Goal: Information Seeking & Learning: Understand process/instructions

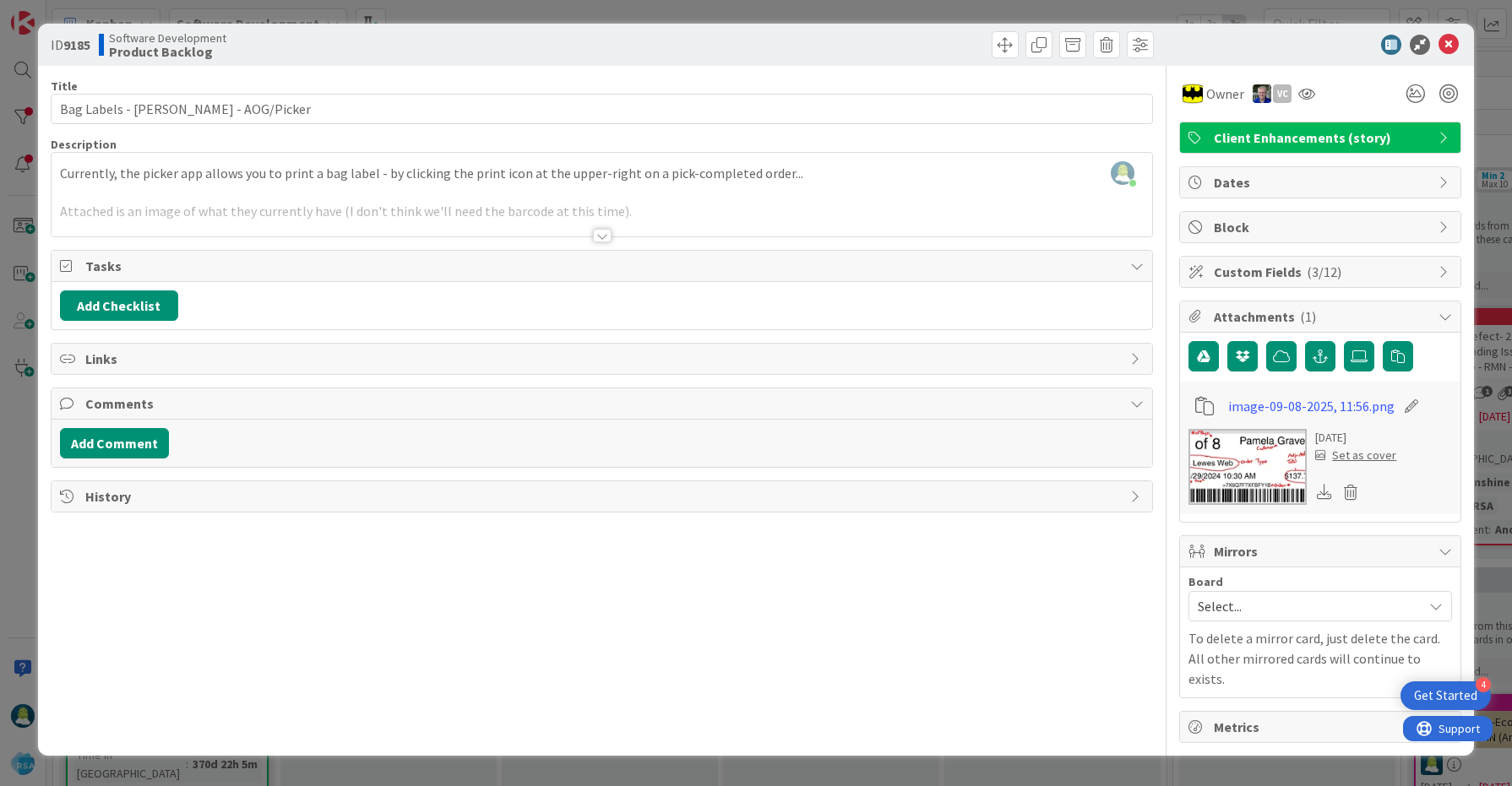
click at [77, 47] on b "9185" at bounding box center [76, 45] width 27 height 17
copy b "9185"
click at [607, 233] on div at bounding box center [602, 236] width 19 height 14
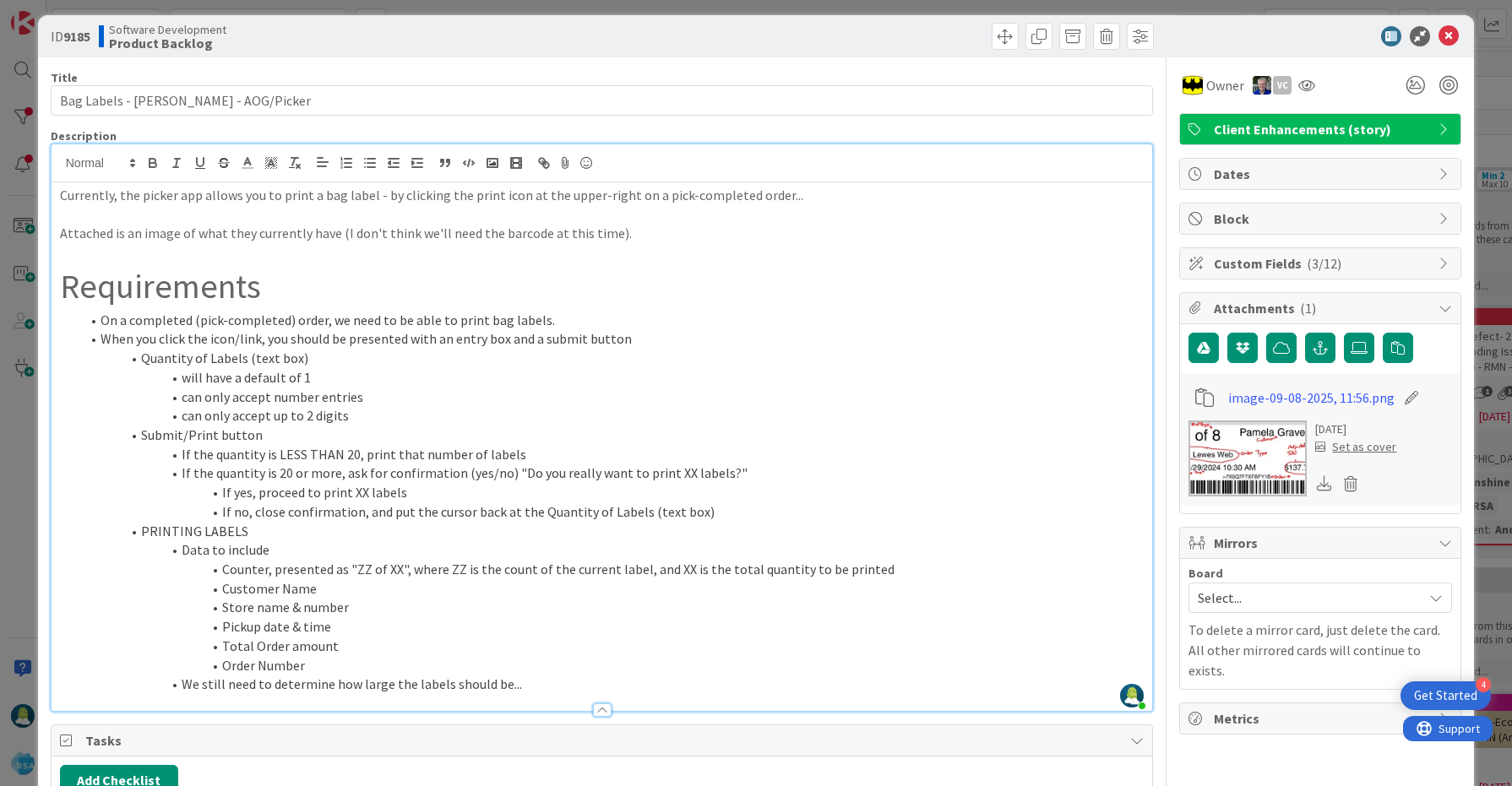
scroll to position [9, 0]
click at [1241, 451] on img at bounding box center [1247, 457] width 118 height 76
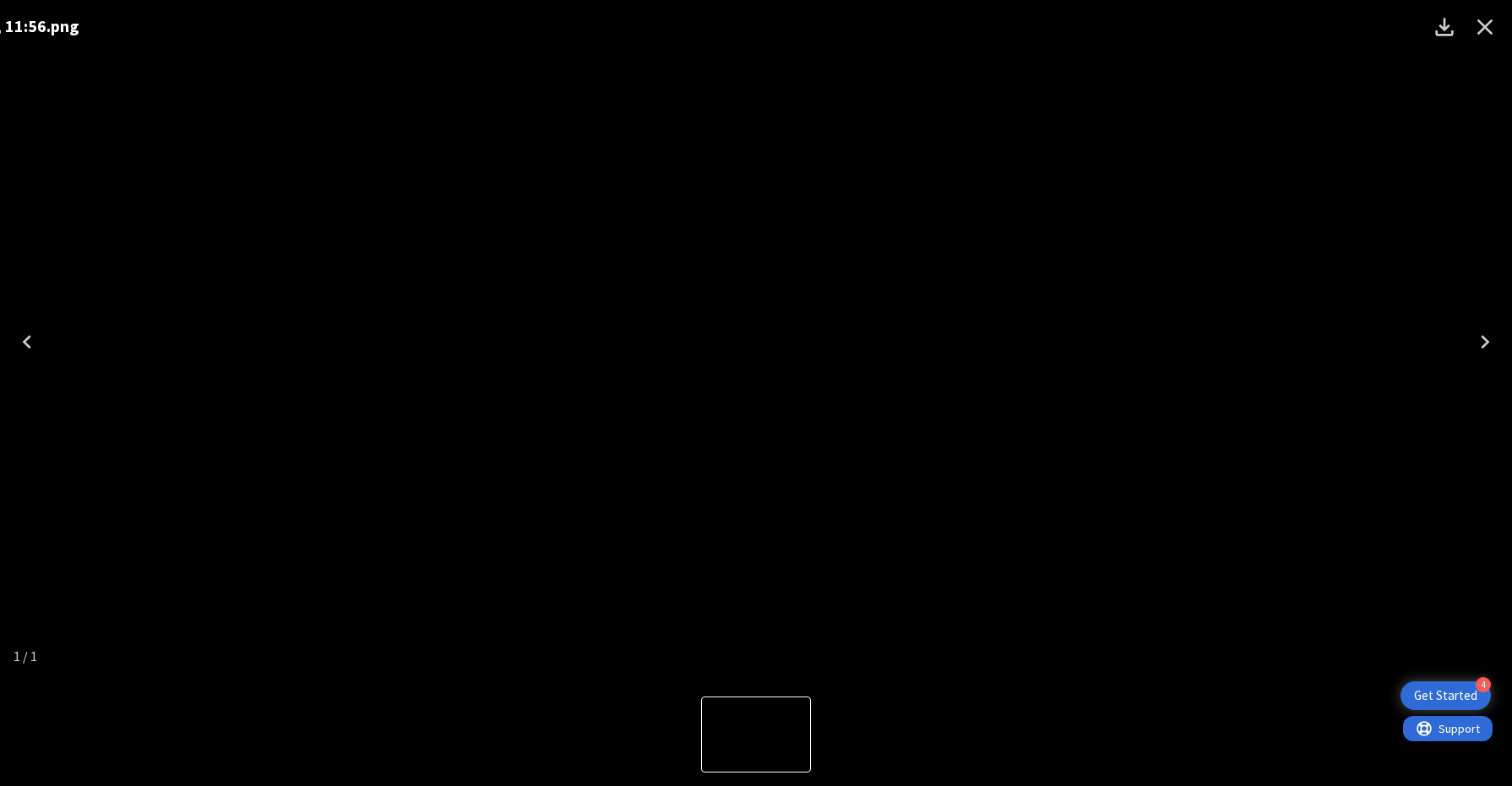
drag, startPoint x: 450, startPoint y: 333, endPoint x: 296, endPoint y: 319, distance: 154.6
click at [600, 342] on img "1 of 1" at bounding box center [600, 342] width 0 height 0
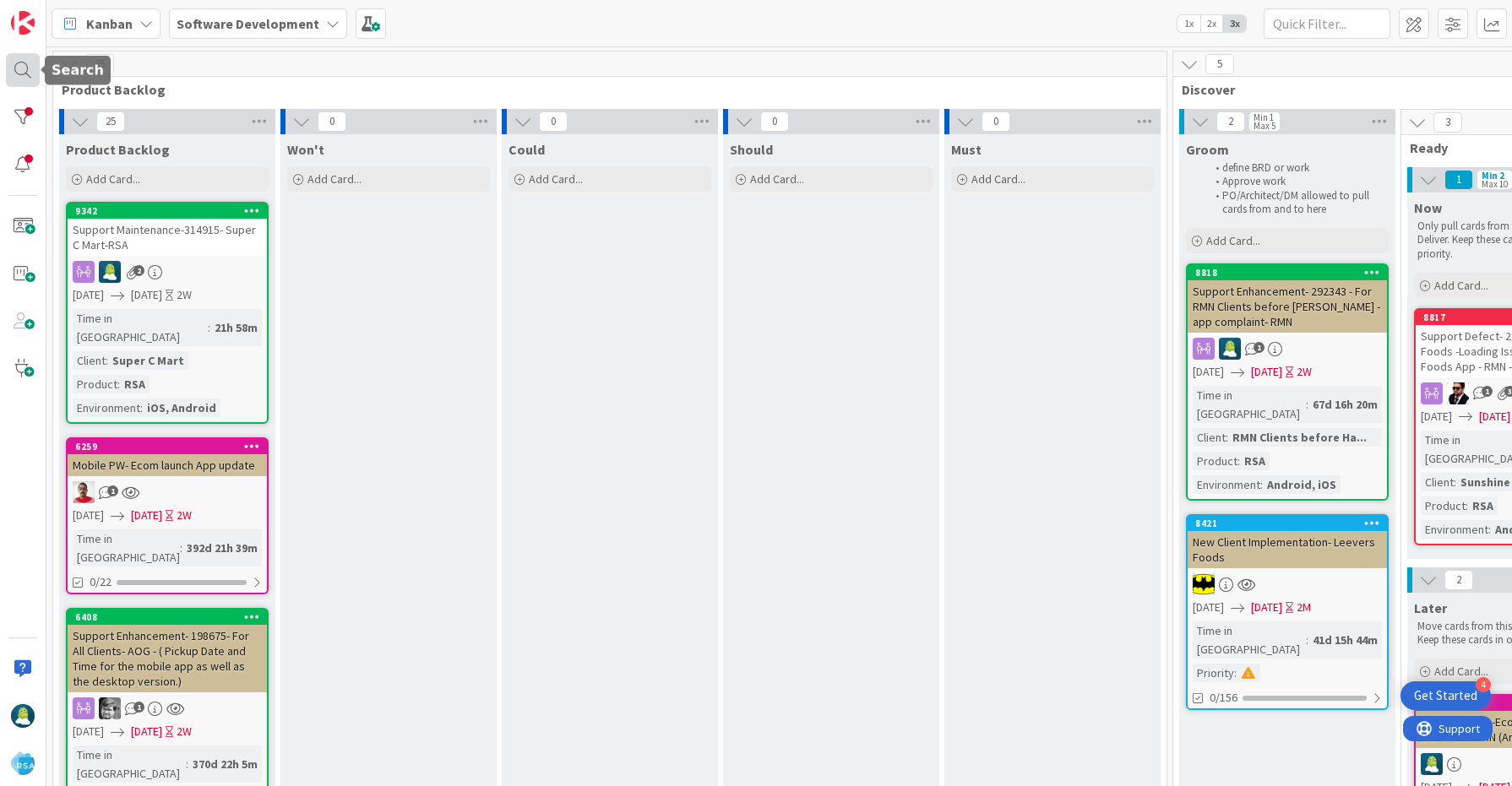
click at [16, 73] on div at bounding box center [22, 70] width 33 height 33
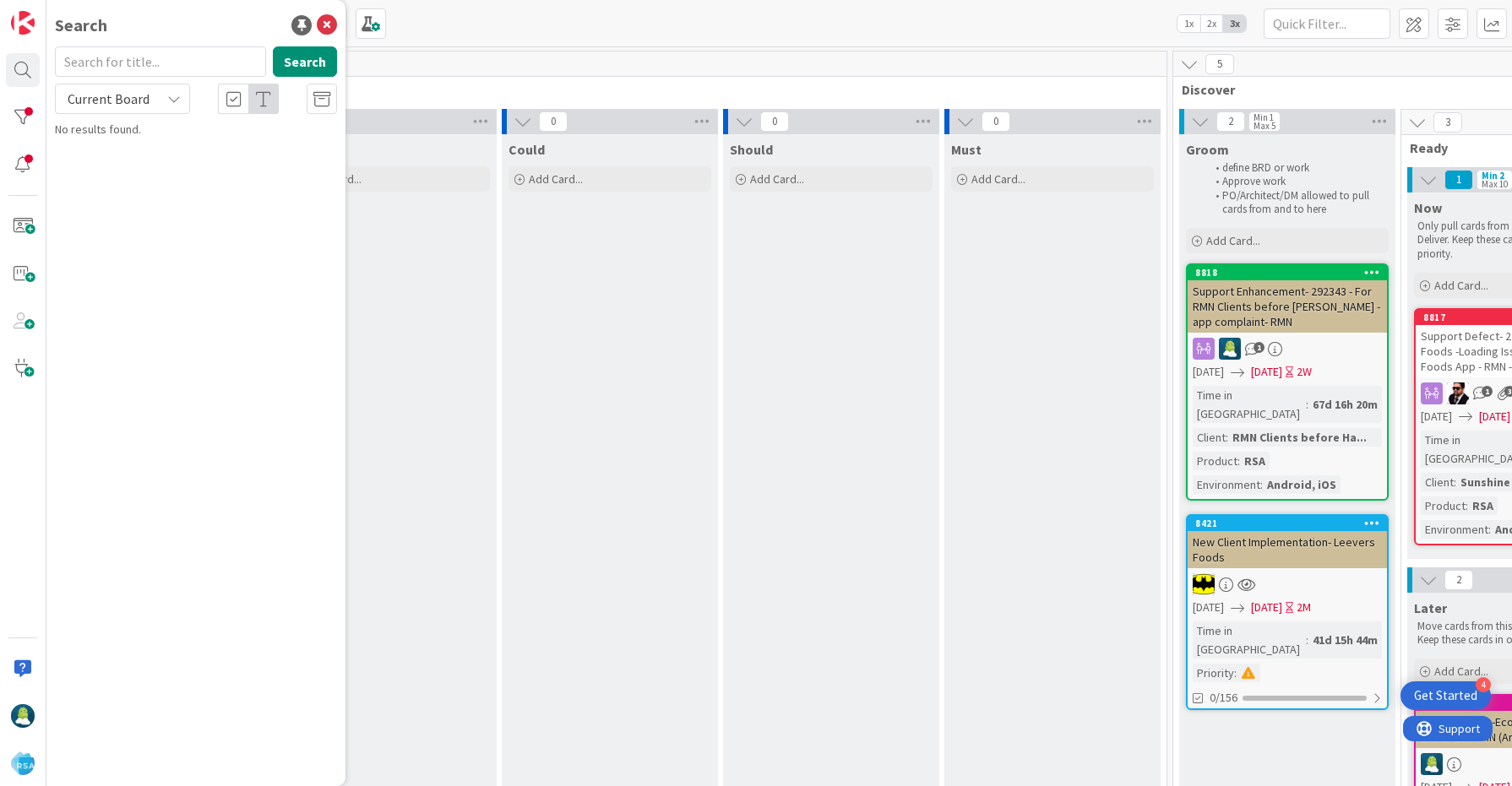
click at [127, 60] on input "text" at bounding box center [161, 61] width 212 height 31
type input "9185"
click at [301, 71] on button "Search" at bounding box center [304, 61] width 64 height 31
click at [177, 149] on span "Bag Labels - Redner's - AOG/Picker" at bounding box center [225, 148] width 213 height 15
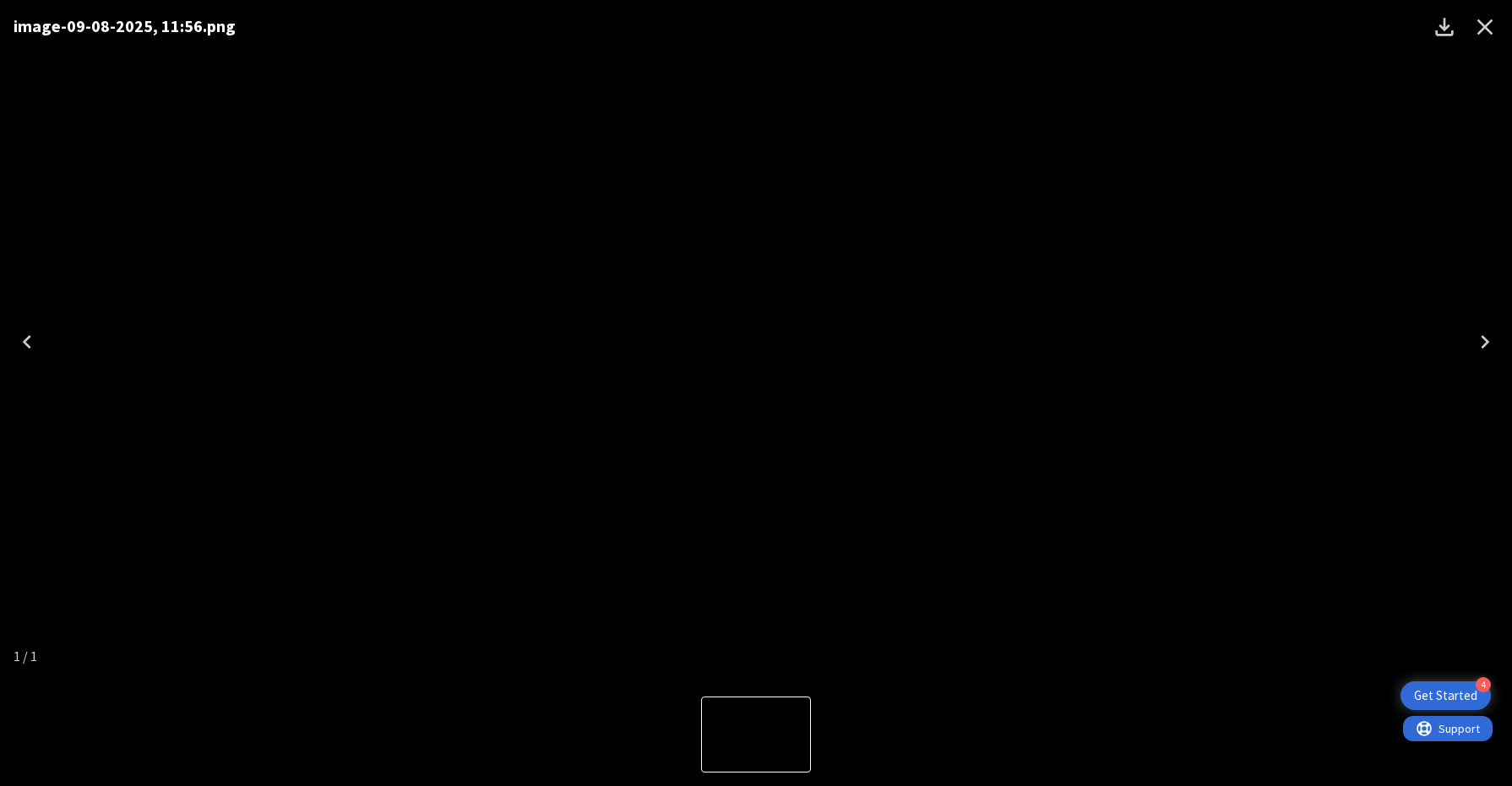
click at [1486, 29] on icon "Close" at bounding box center [1485, 27] width 16 height 16
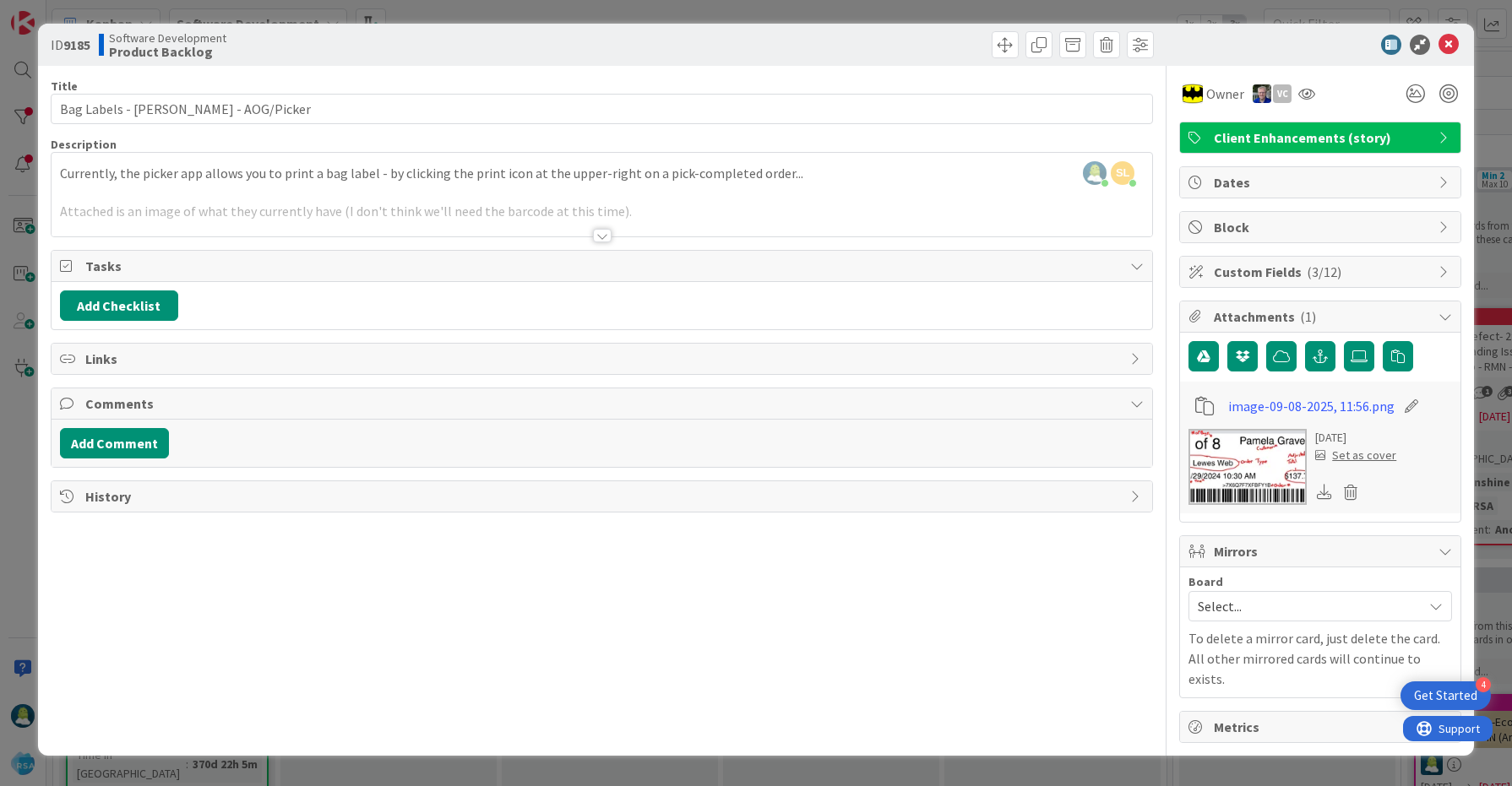
click at [606, 238] on div at bounding box center [602, 236] width 19 height 14
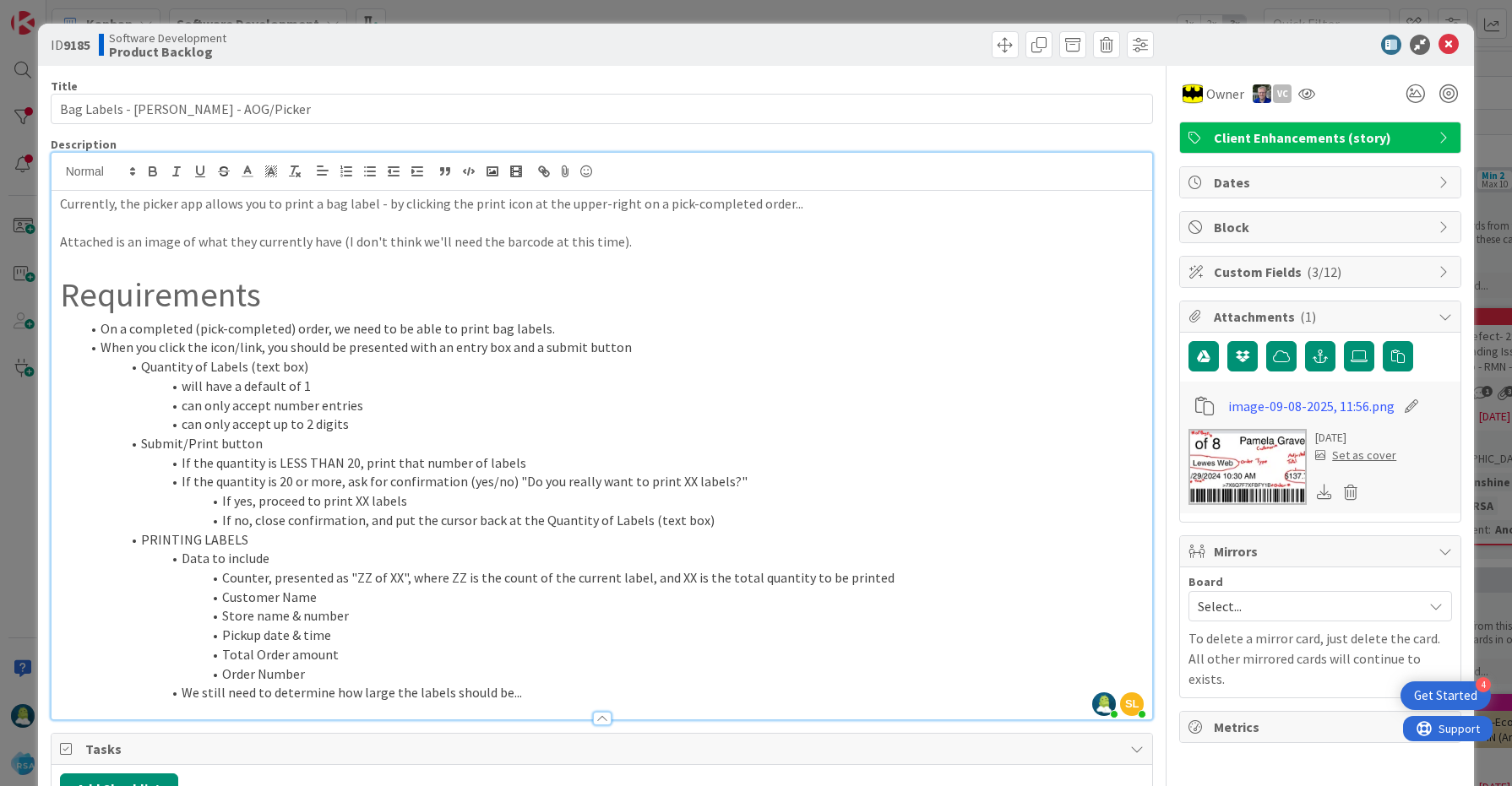
click at [1246, 456] on img at bounding box center [1247, 467] width 118 height 76
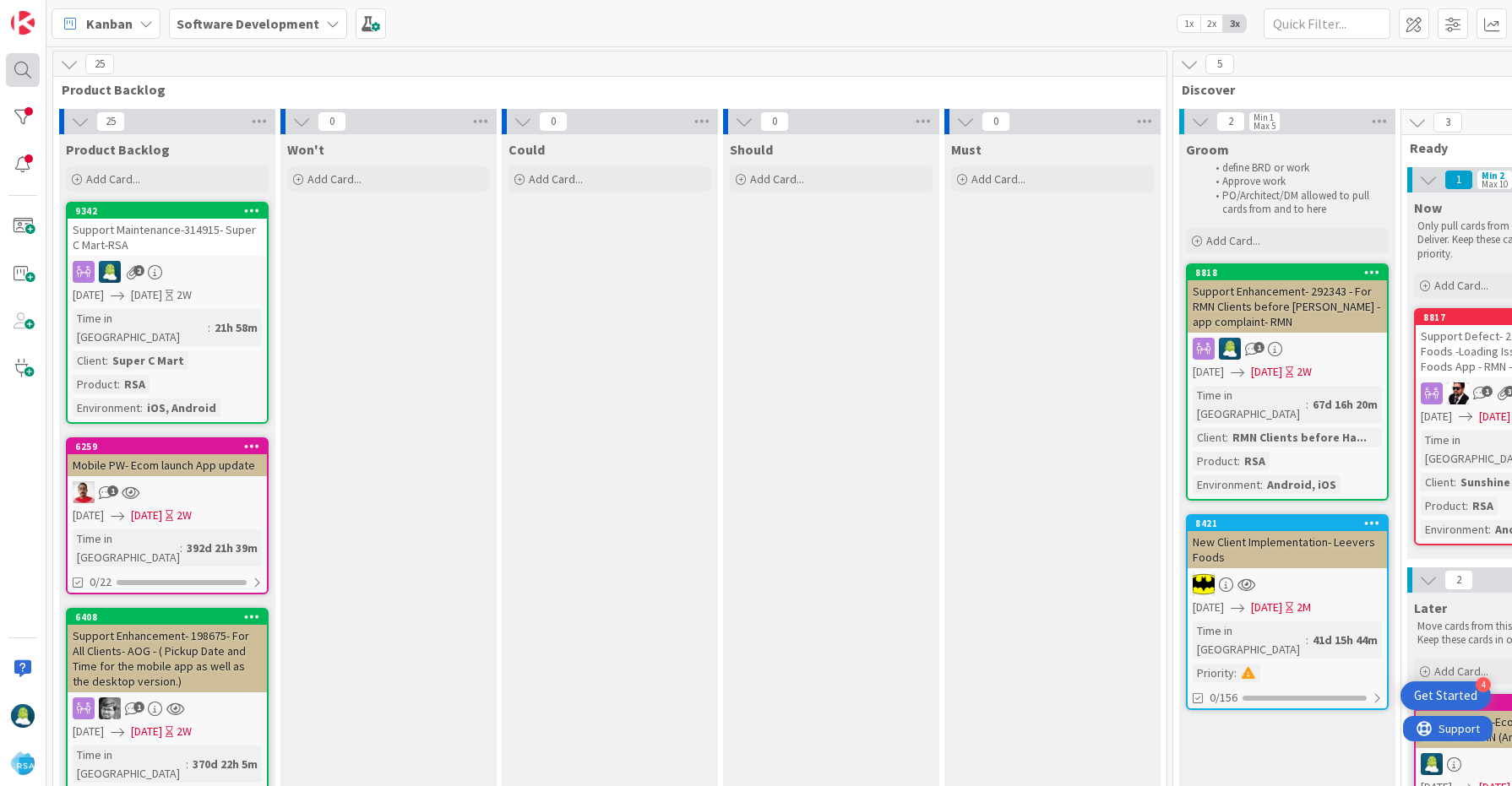
click at [23, 75] on div at bounding box center [22, 70] width 33 height 33
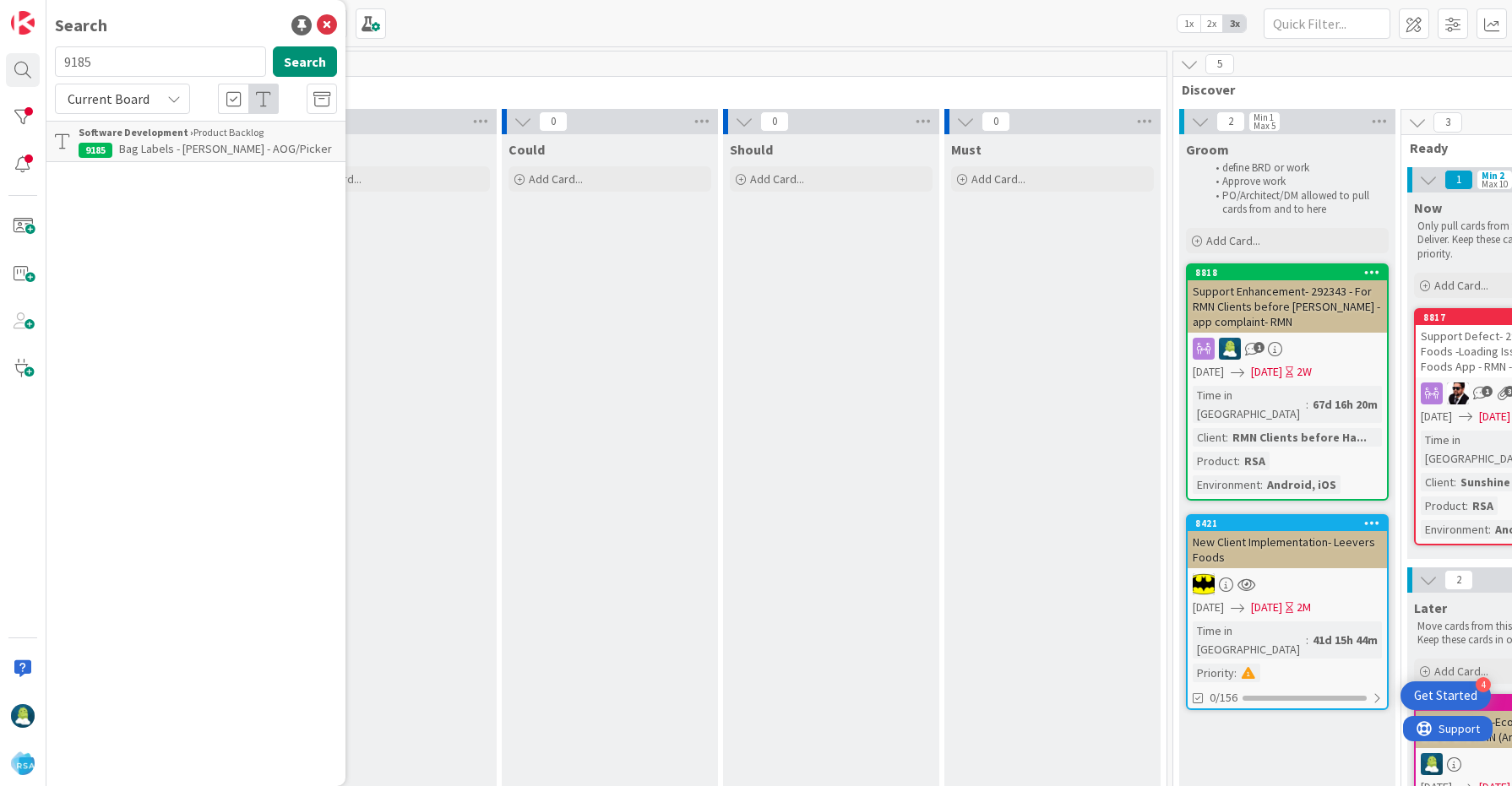
click at [143, 65] on input "9185" at bounding box center [161, 61] width 212 height 31
click at [151, 145] on span "Bag Labels - Redner's - AOG/Picker" at bounding box center [225, 148] width 213 height 15
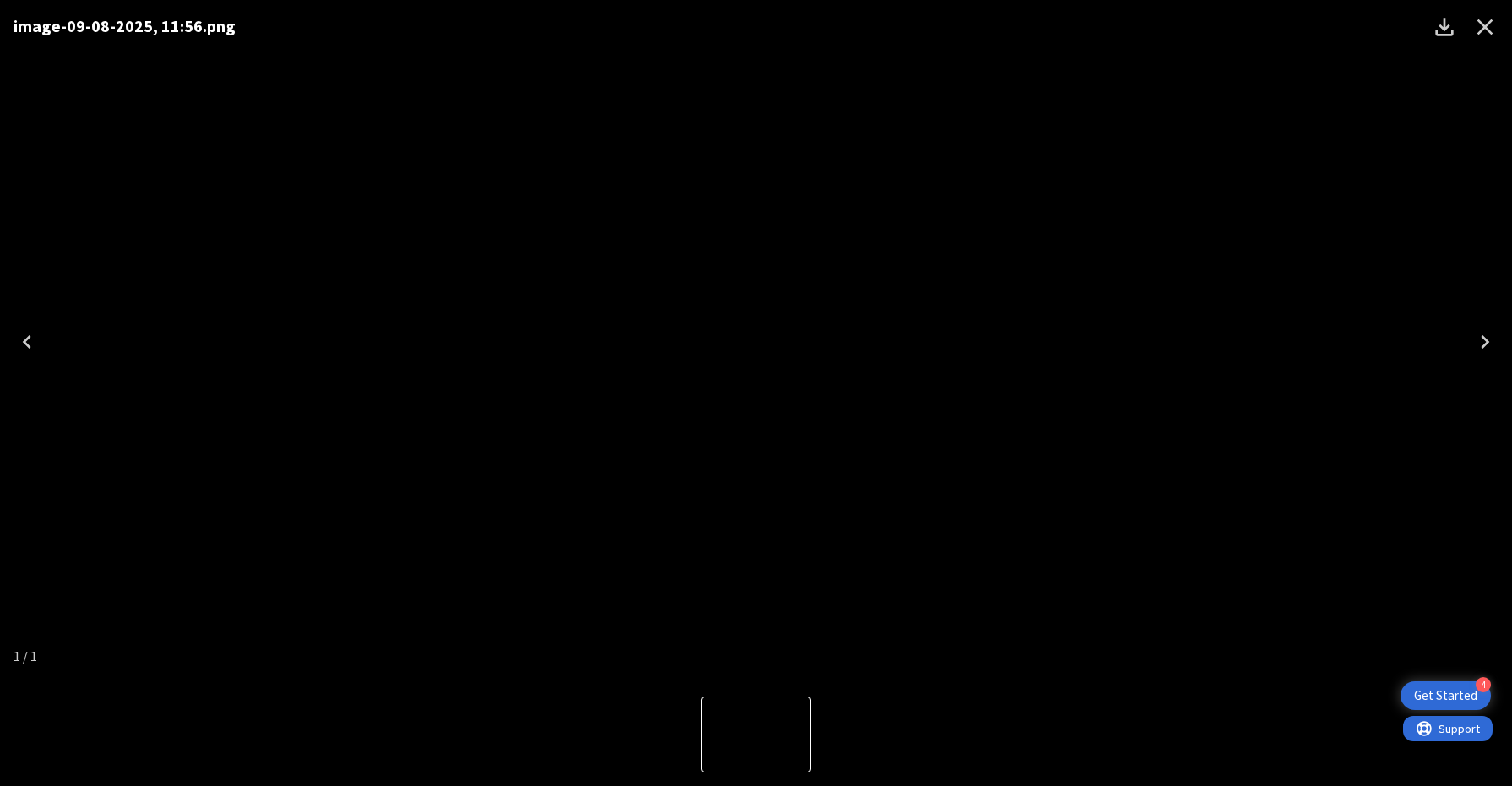
click at [1484, 28] on icon "Close" at bounding box center [1485, 27] width 16 height 16
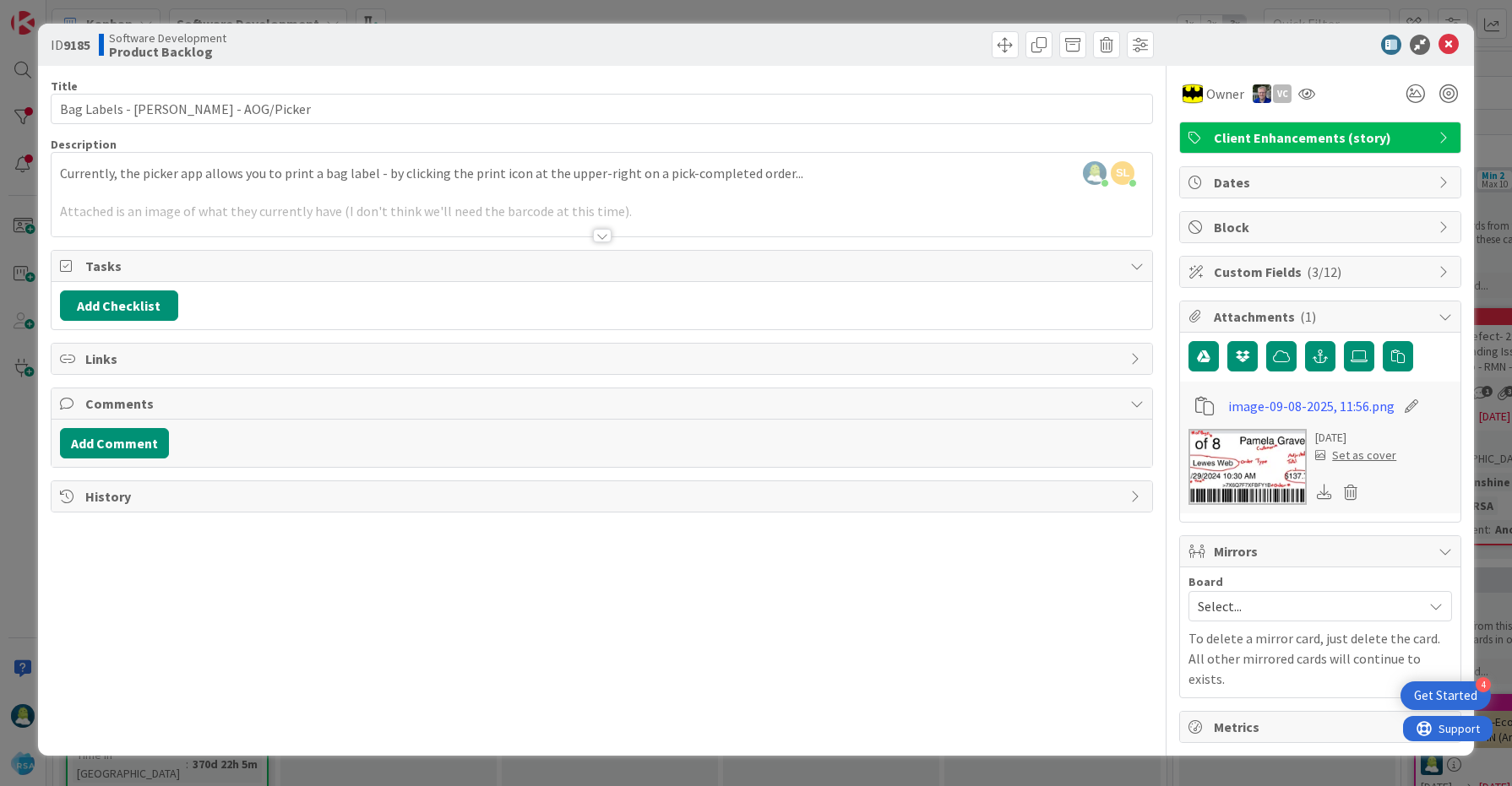
click at [604, 238] on div at bounding box center [602, 236] width 19 height 14
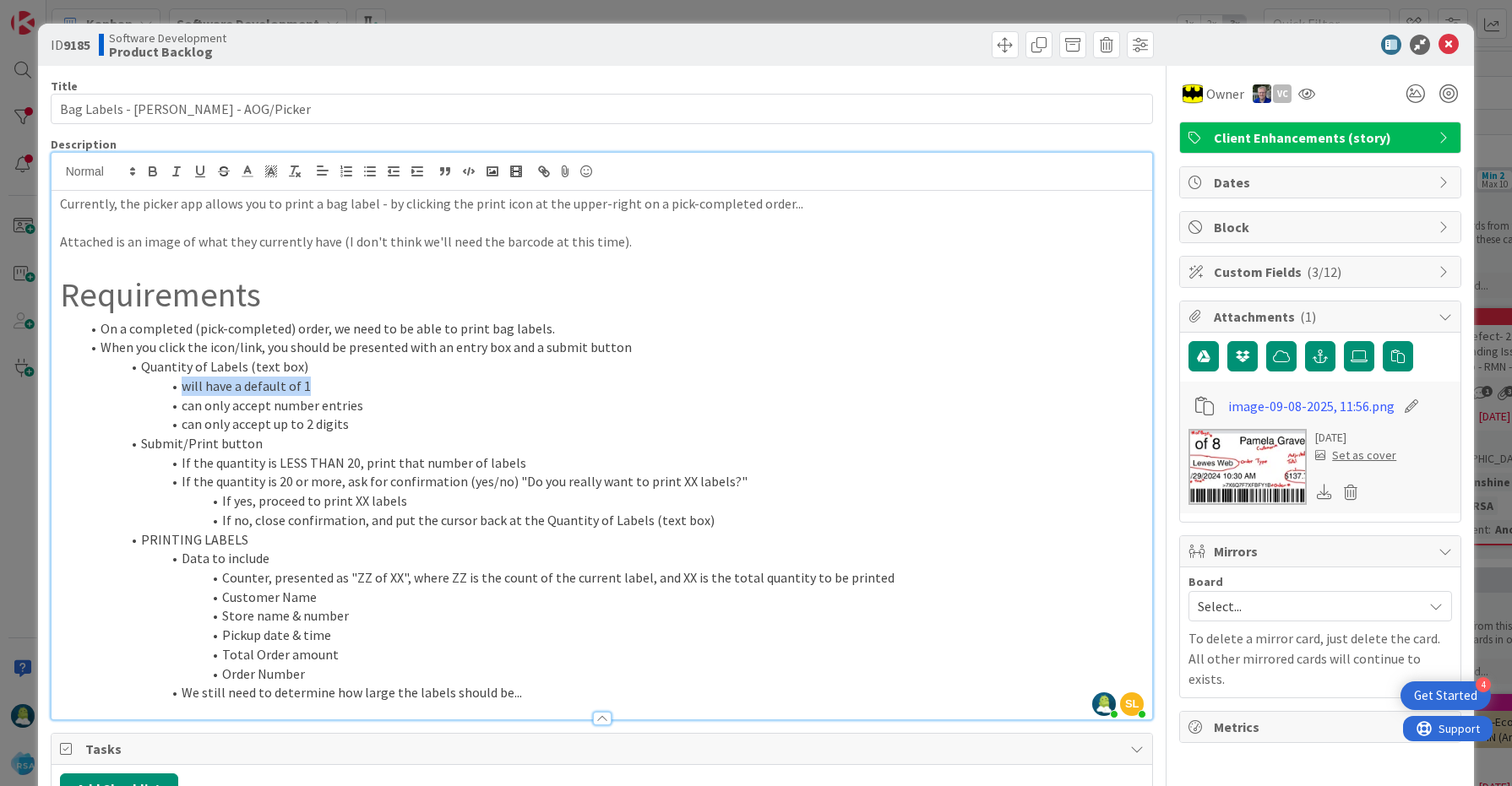
drag, startPoint x: 173, startPoint y: 383, endPoint x: 304, endPoint y: 384, distance: 131.0
click at [304, 384] on li "will have a default of 1" at bounding box center [612, 386] width 1065 height 19
click at [316, 408] on li "can only accept number entries" at bounding box center [612, 406] width 1065 height 19
drag, startPoint x: 347, startPoint y: 430, endPoint x: 174, endPoint y: 423, distance: 173.1
click at [174, 423] on li "can only accept up to 2 digits" at bounding box center [612, 424] width 1065 height 19
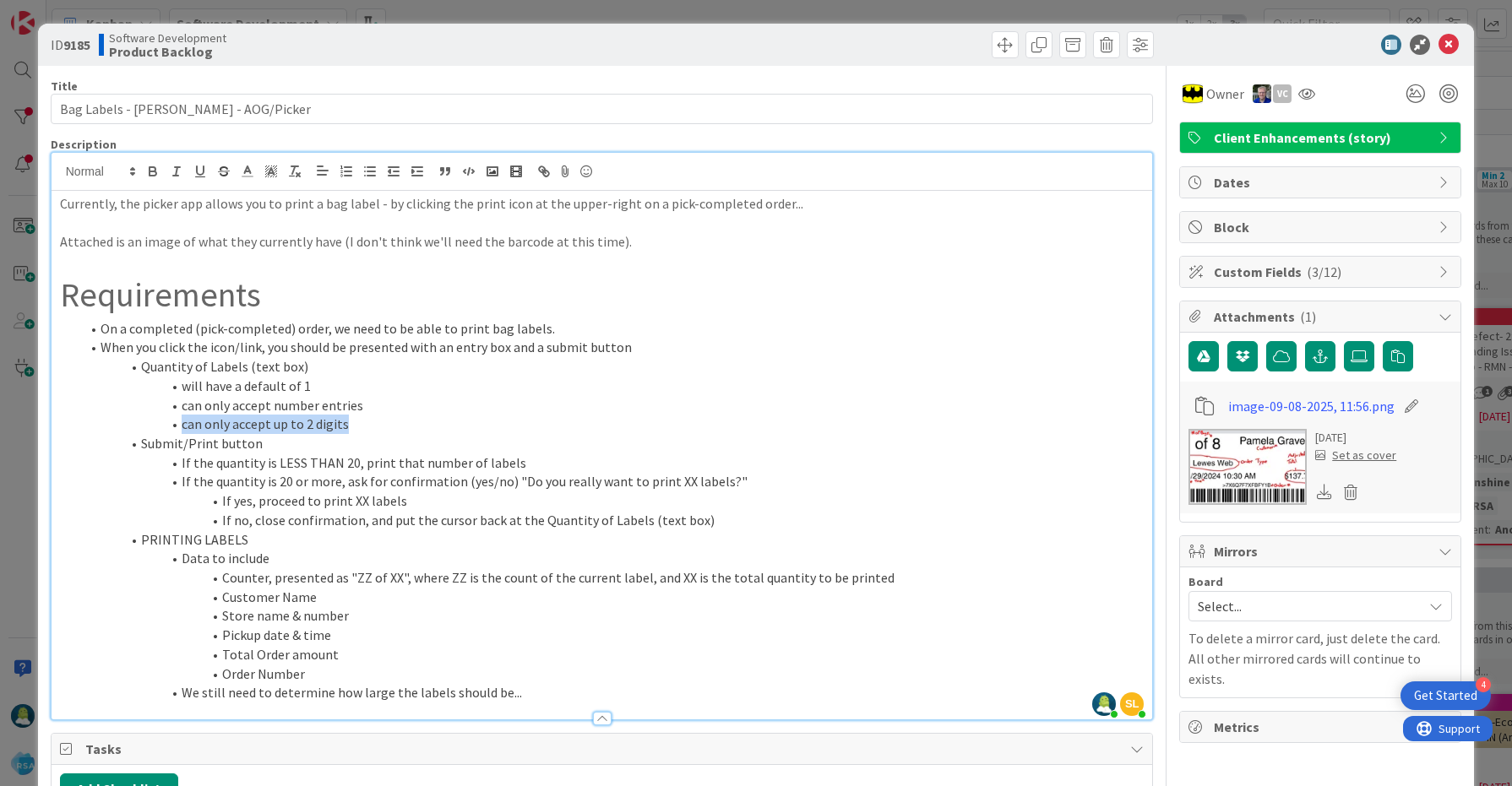
click at [427, 441] on li "Submit/Print button" at bounding box center [612, 444] width 1065 height 19
drag, startPoint x: 365, startPoint y: 460, endPoint x: 437, endPoint y: 461, distance: 72.0
click at [437, 461] on li "If the quantity is LESS THAN 20, print that number of labels" at bounding box center [612, 463] width 1065 height 19
drag, startPoint x: 265, startPoint y: 501, endPoint x: 403, endPoint y: 503, distance: 138.0
click at [403, 503] on li "If yes, proceed to print XX labels" at bounding box center [612, 501] width 1065 height 19
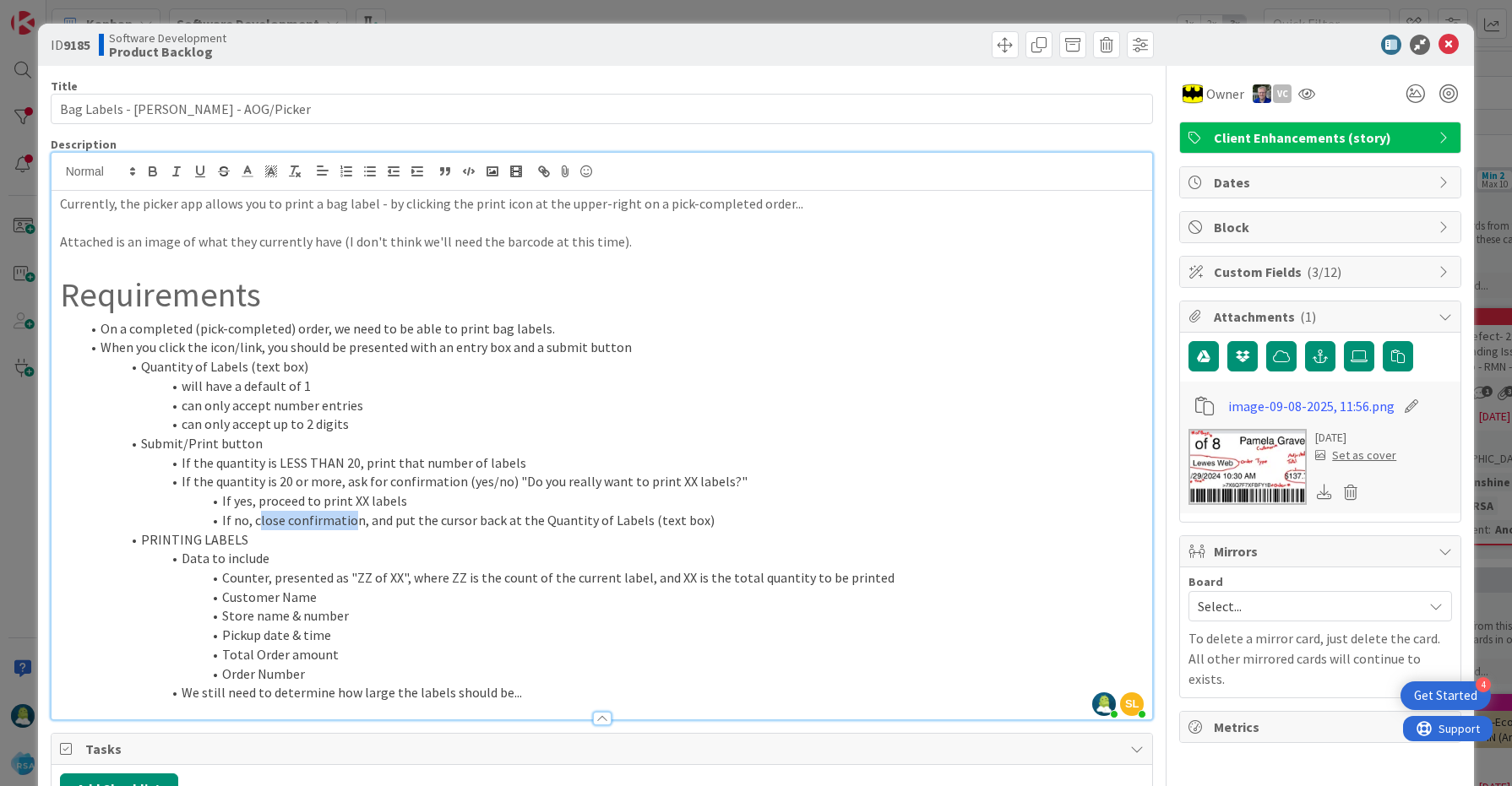
drag, startPoint x: 257, startPoint y: 525, endPoint x: 347, endPoint y: 525, distance: 90.0
click at [347, 525] on li "If no, close confirmation, and put the cursor back at the Quantity of Labels (t…" at bounding box center [612, 521] width 1065 height 19
click at [271, 408] on li "can only accept number entries" at bounding box center [612, 406] width 1065 height 19
drag, startPoint x: 223, startPoint y: 597, endPoint x: 333, endPoint y: 597, distance: 110.0
click at [333, 597] on li "Customer Name" at bounding box center [612, 597] width 1065 height 19
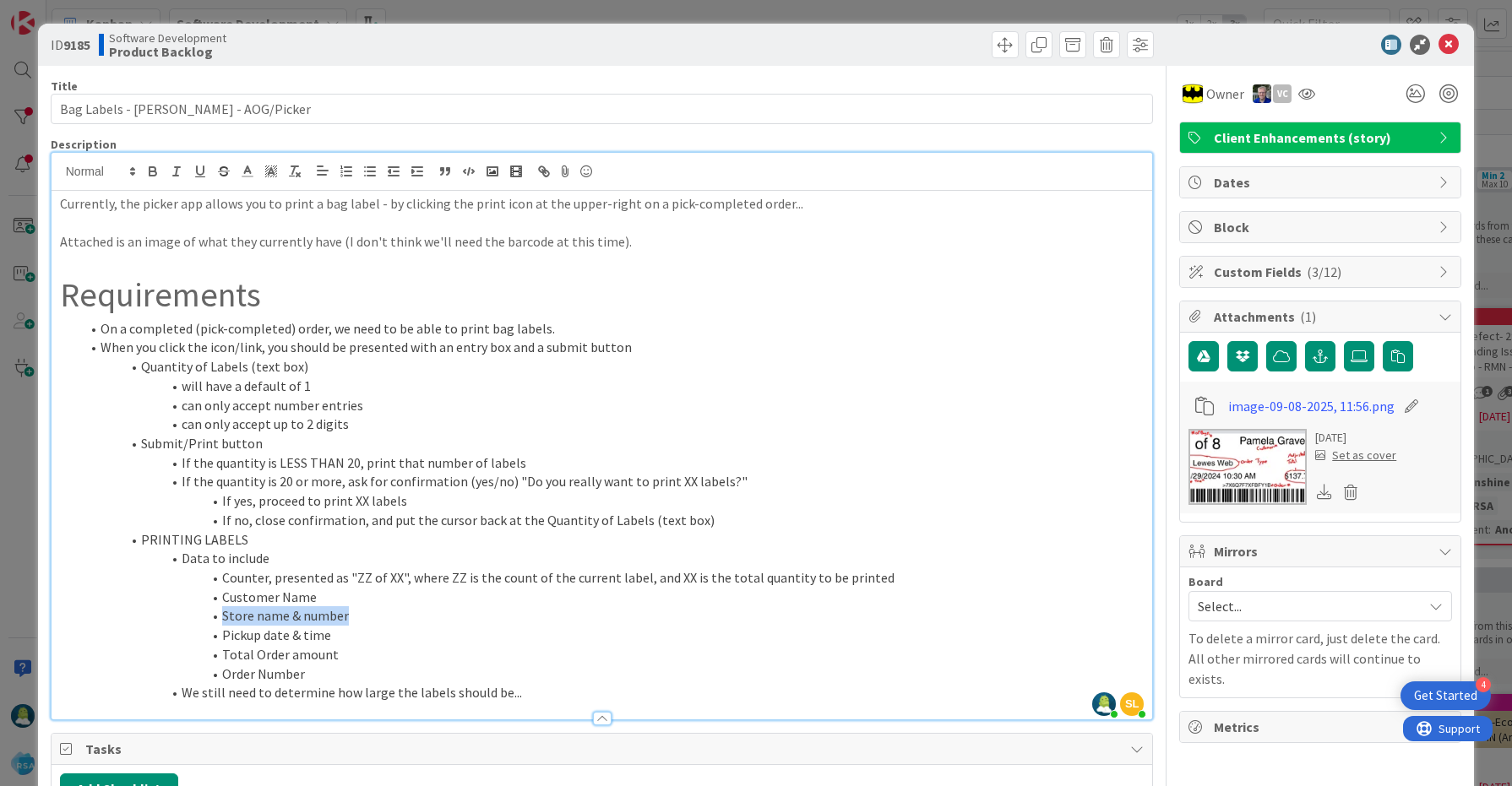
drag, startPoint x: 225, startPoint y: 616, endPoint x: 346, endPoint y: 620, distance: 121.1
click at [346, 620] on li "Store name & number" at bounding box center [612, 615] width 1065 height 19
drag, startPoint x: 224, startPoint y: 638, endPoint x: 331, endPoint y: 638, distance: 107.0
click at [331, 638] on li "Pickup date & time" at bounding box center [612, 635] width 1065 height 19
drag, startPoint x: 222, startPoint y: 658, endPoint x: 342, endPoint y: 663, distance: 120.1
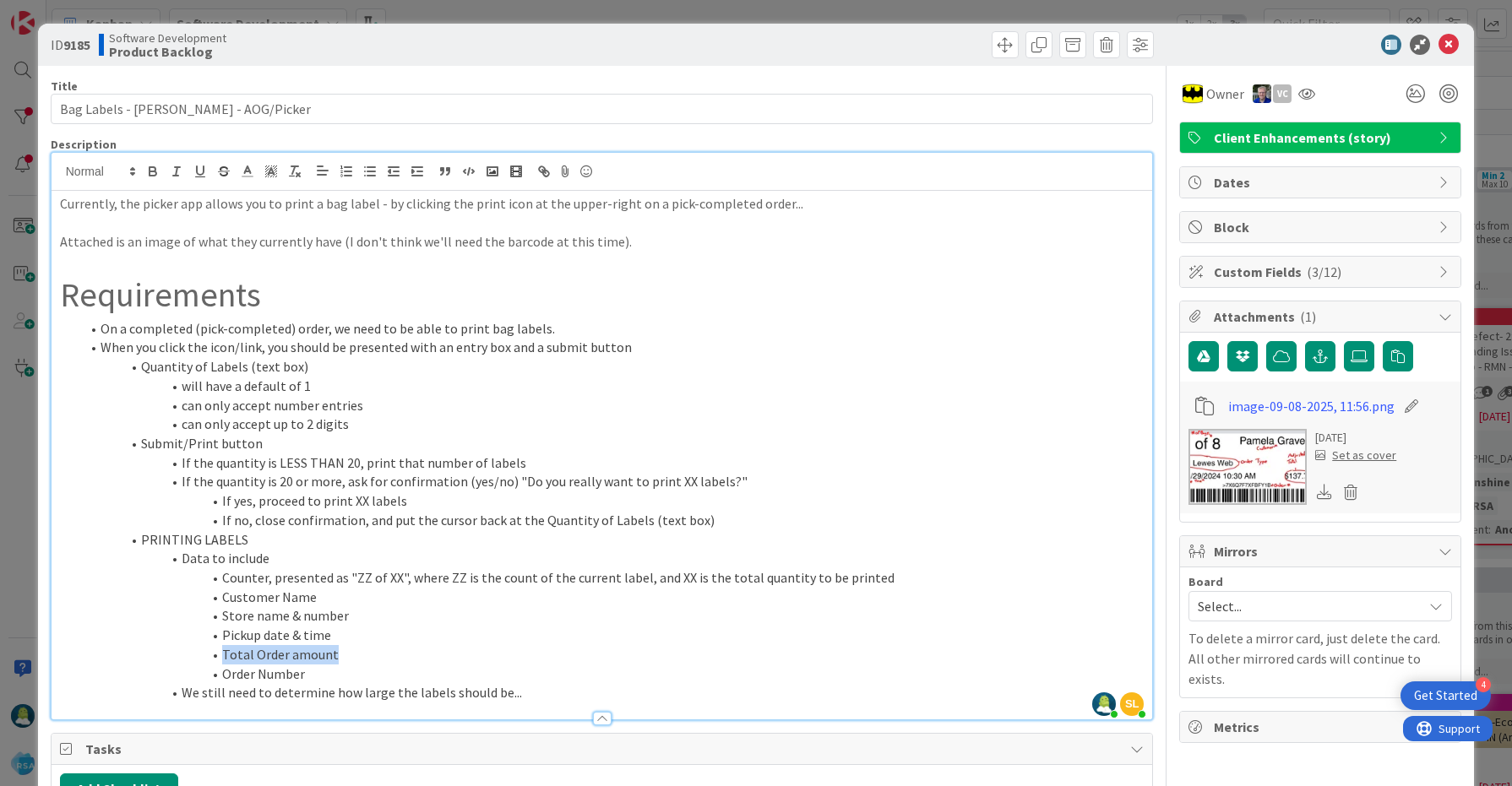
click at [342, 663] on li "Total Order amount" at bounding box center [612, 654] width 1065 height 19
drag, startPoint x: 307, startPoint y: 676, endPoint x: 239, endPoint y: 666, distance: 68.7
click at [239, 667] on li "Order Number" at bounding box center [612, 674] width 1065 height 19
click at [473, 529] on li "If no, close confirmation, and put the cursor back at the Quantity of Labels (t…" at bounding box center [612, 521] width 1065 height 19
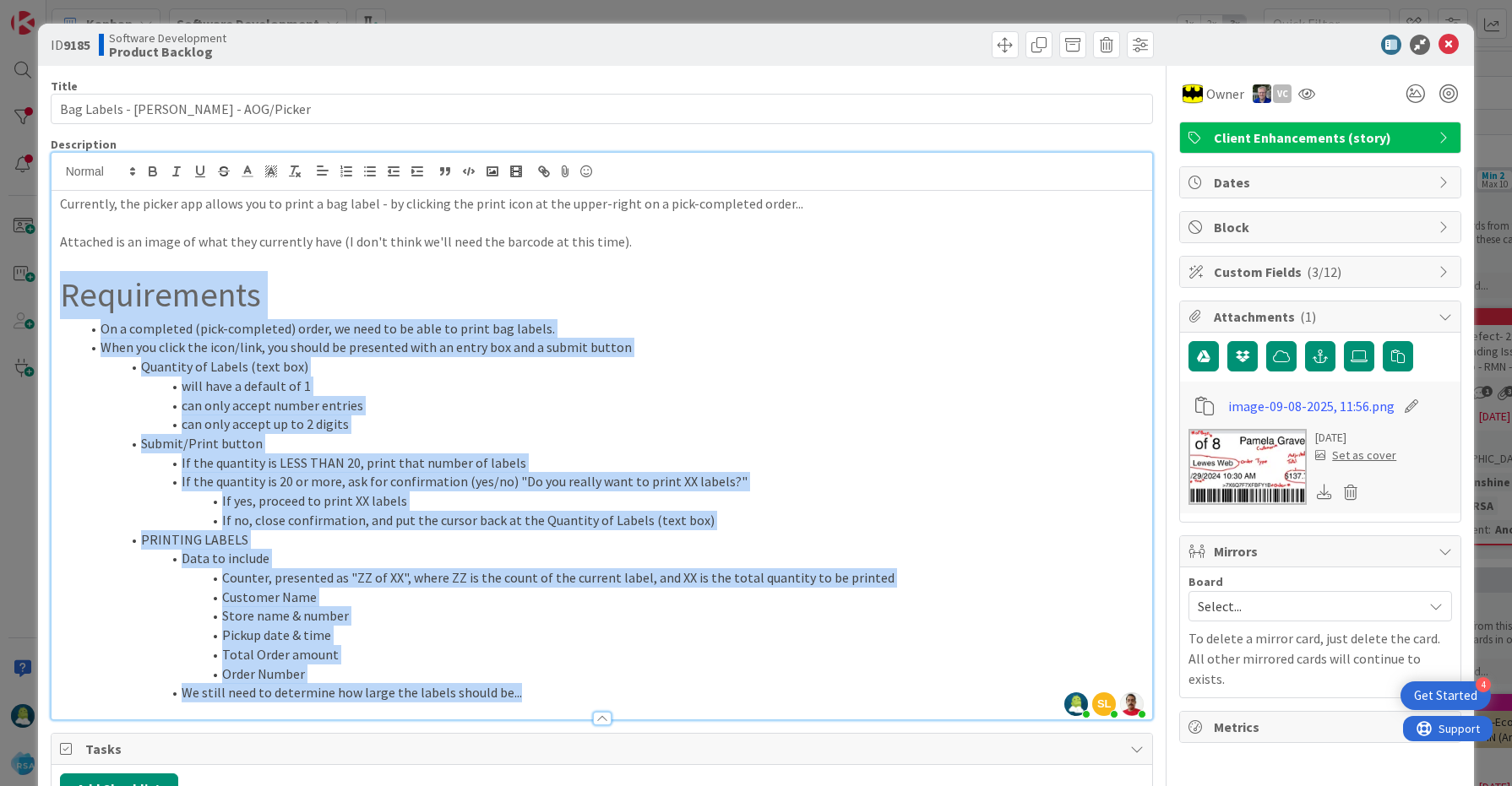
drag, startPoint x: 532, startPoint y: 698, endPoint x: 75, endPoint y: 286, distance: 615.3
click at [69, 290] on div "Currently, the picker app allows you to print a bag label - by clicking the pri…" at bounding box center [602, 456] width 1102 height 529
click at [553, 359] on li "Quantity of Labels (text box)" at bounding box center [612, 367] width 1065 height 19
drag, startPoint x: 99, startPoint y: 333, endPoint x: 531, endPoint y: 689, distance: 559.8
click at [531, 689] on ol "On a completed (pick-completed) order, we need to be able to print bag labels. …" at bounding box center [602, 510] width 1085 height 383
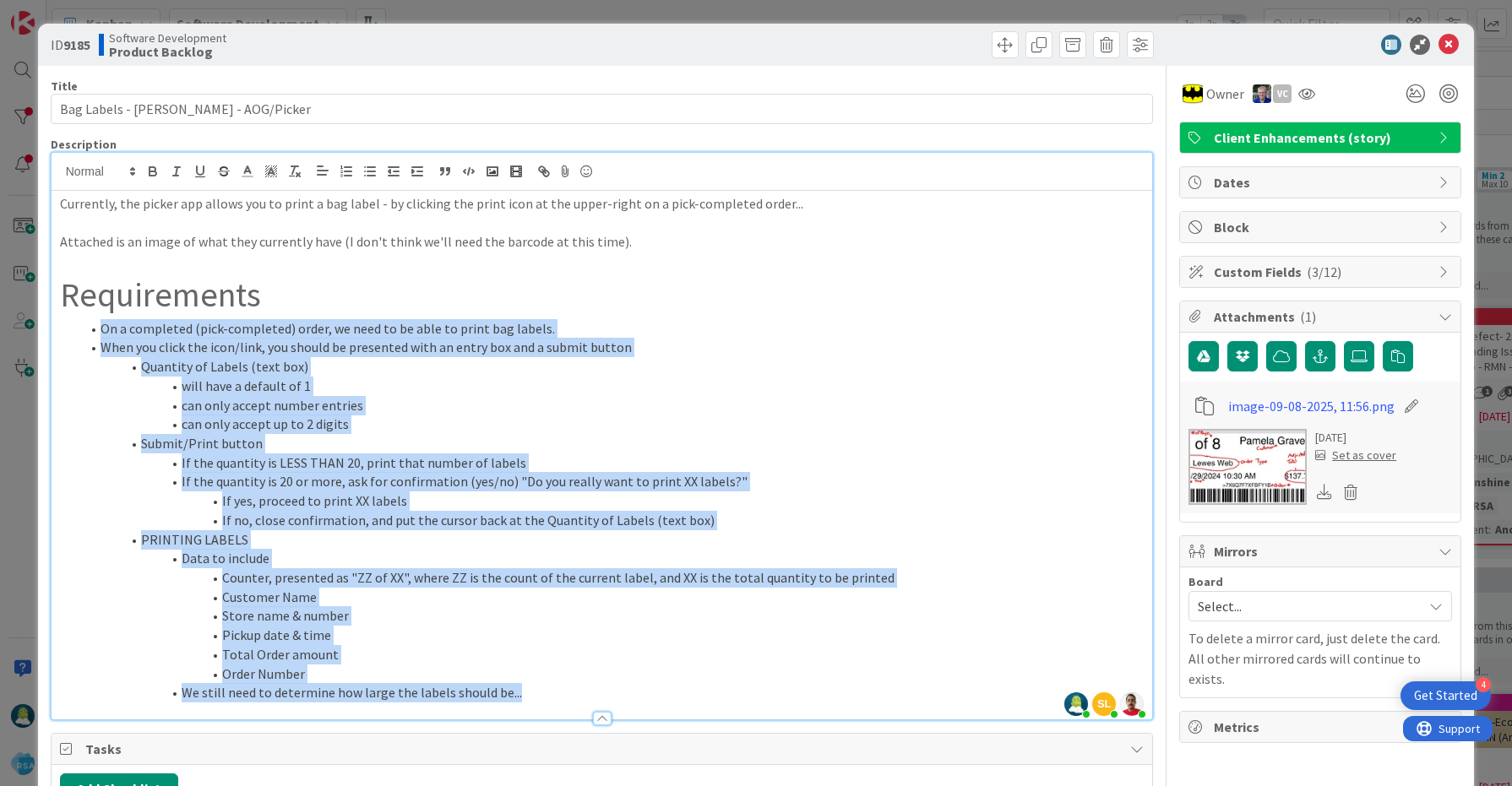
click at [340, 525] on li "If no, close confirmation, and put the cursor back at the Quantity of Labels (t…" at bounding box center [612, 521] width 1065 height 19
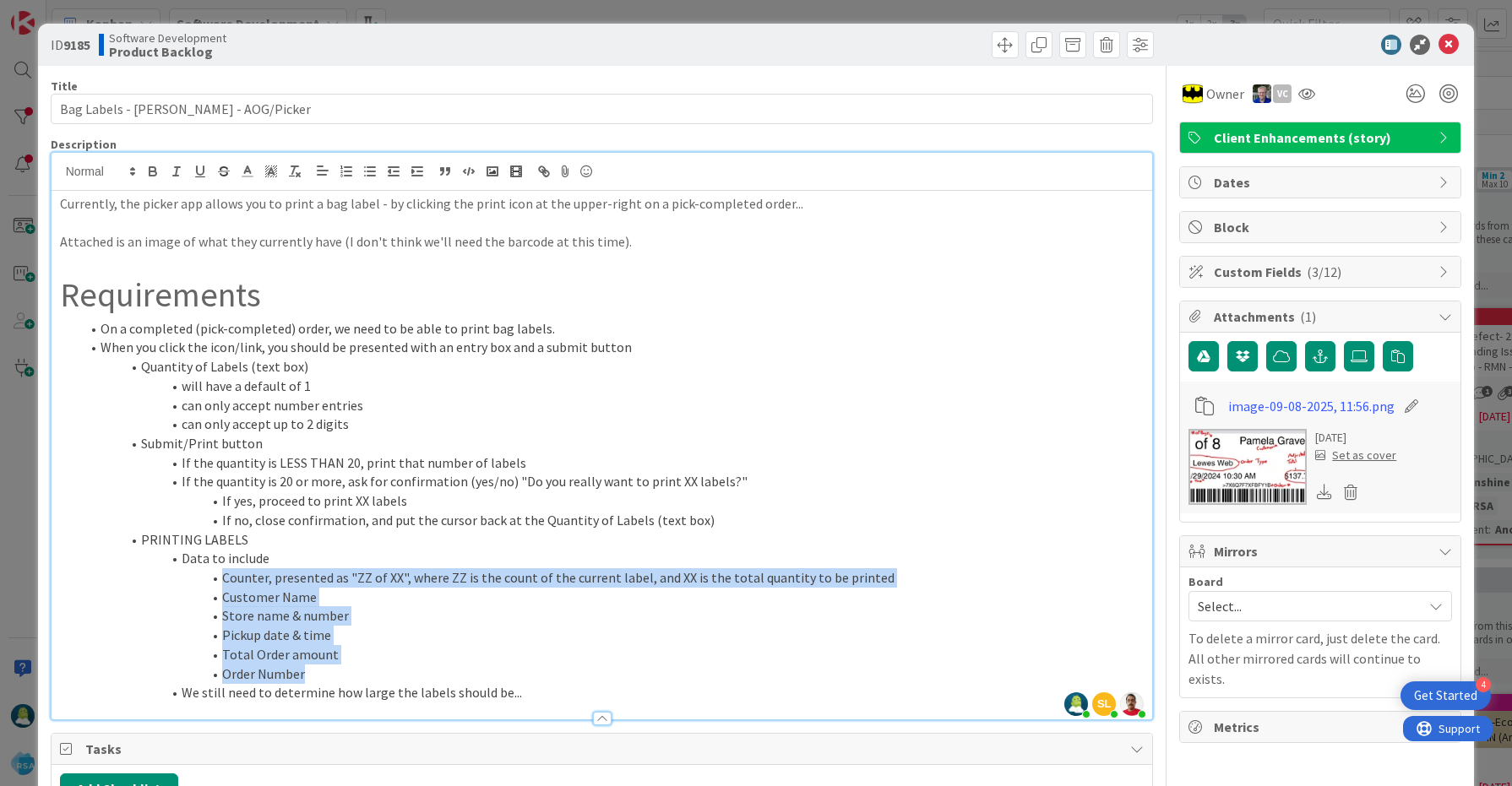
drag, startPoint x: 212, startPoint y: 577, endPoint x: 341, endPoint y: 678, distance: 163.8
click at [341, 678] on ol "On a completed (pick-completed) order, we need to be able to print bag labels. …" at bounding box center [602, 510] width 1085 height 383
copy ol "Counter, presented as "ZZ of XX", where ZZ is the count of the current label, a…"
